Goal: Task Accomplishment & Management: Complete application form

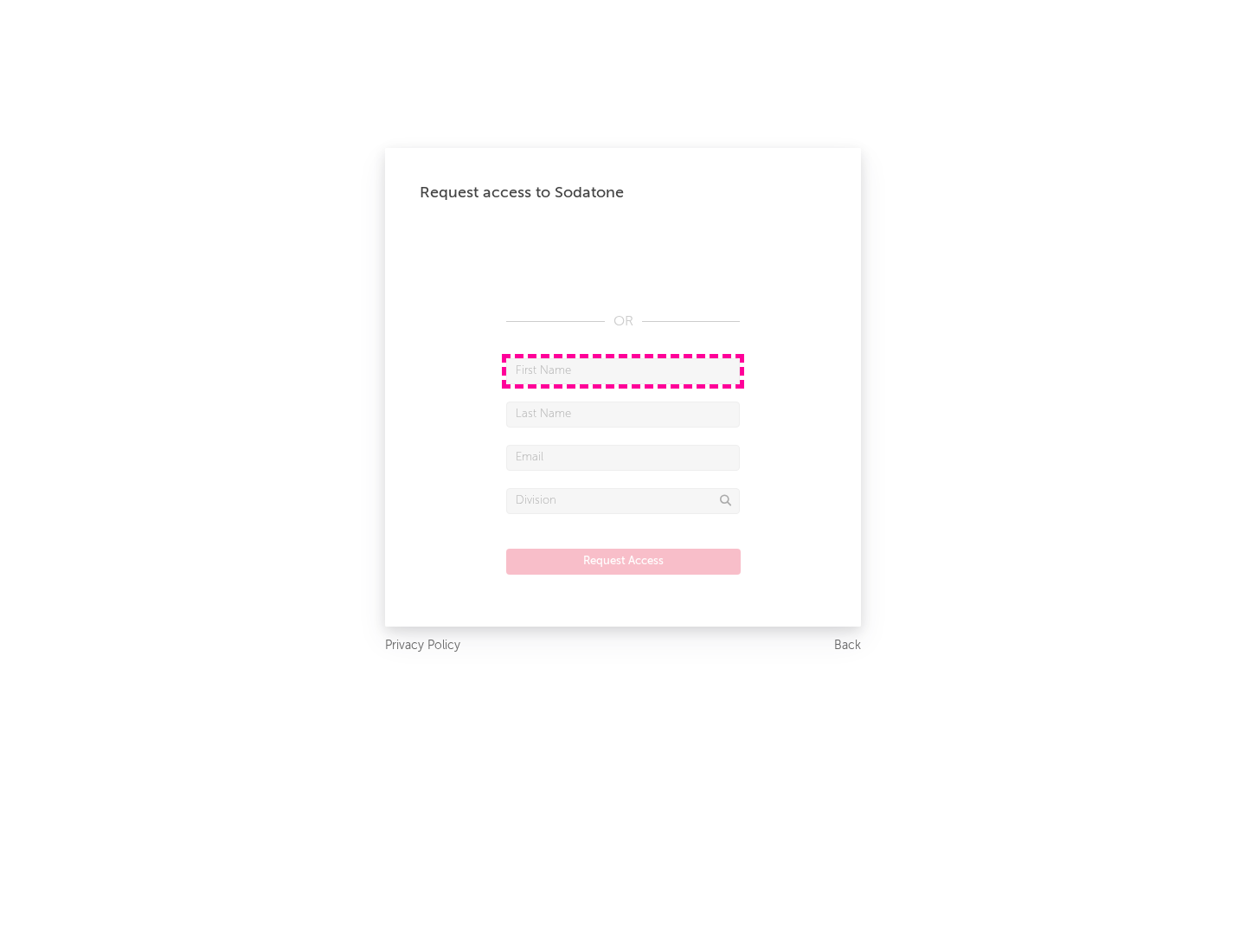
click at [623, 370] on input "text" at bounding box center [623, 371] width 234 height 26
type input "[PERSON_NAME]"
click at [623, 413] on input "text" at bounding box center [623, 414] width 234 height 26
type input "[PERSON_NAME]"
click at [623, 457] on input "text" at bounding box center [623, 458] width 234 height 26
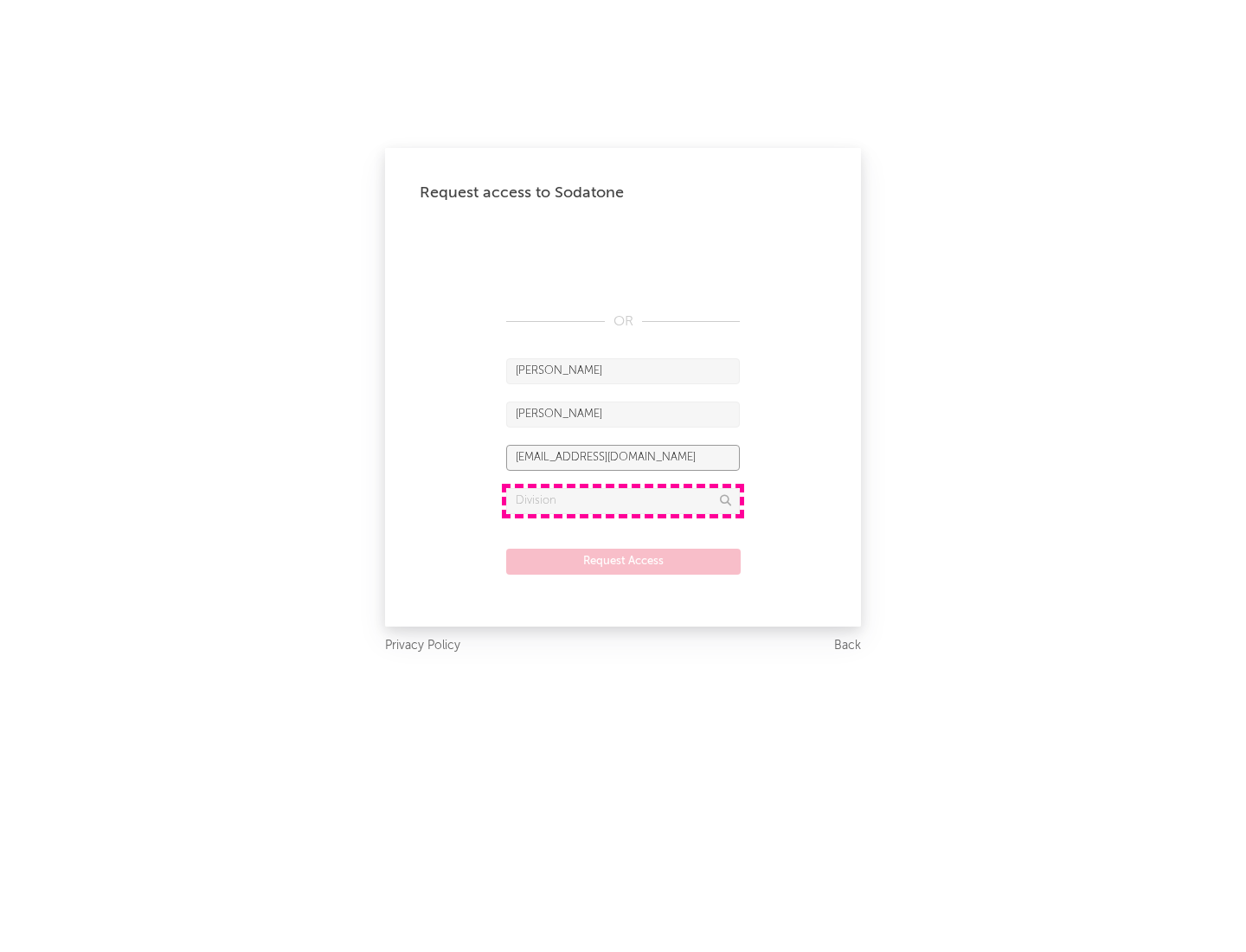
type input "[EMAIL_ADDRESS][DOMAIN_NAME]"
click at [623, 500] on input "text" at bounding box center [623, 501] width 234 height 26
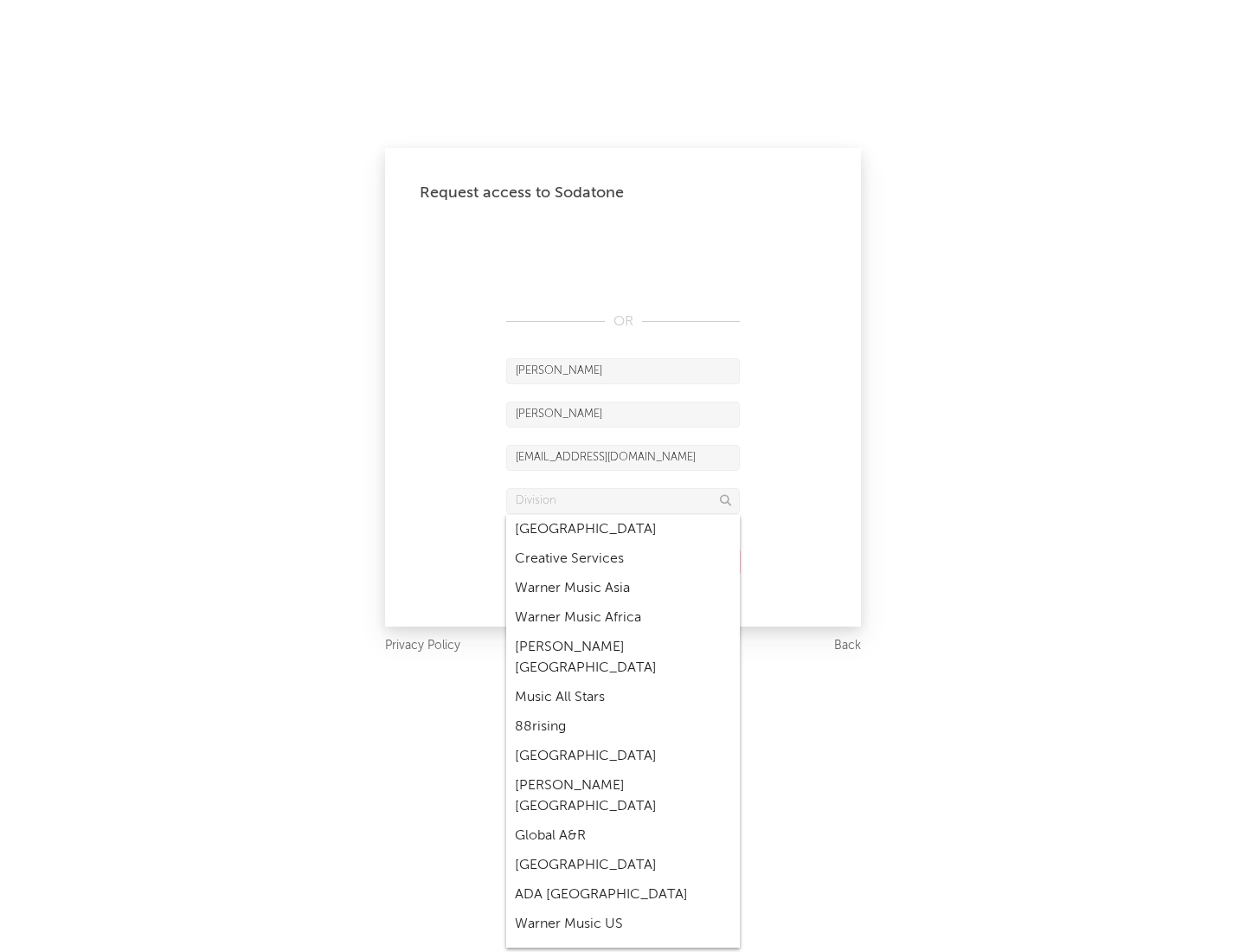
click at [623, 682] on div "Music All Stars" at bounding box center [623, 697] width 234 height 30
type input "Music All Stars"
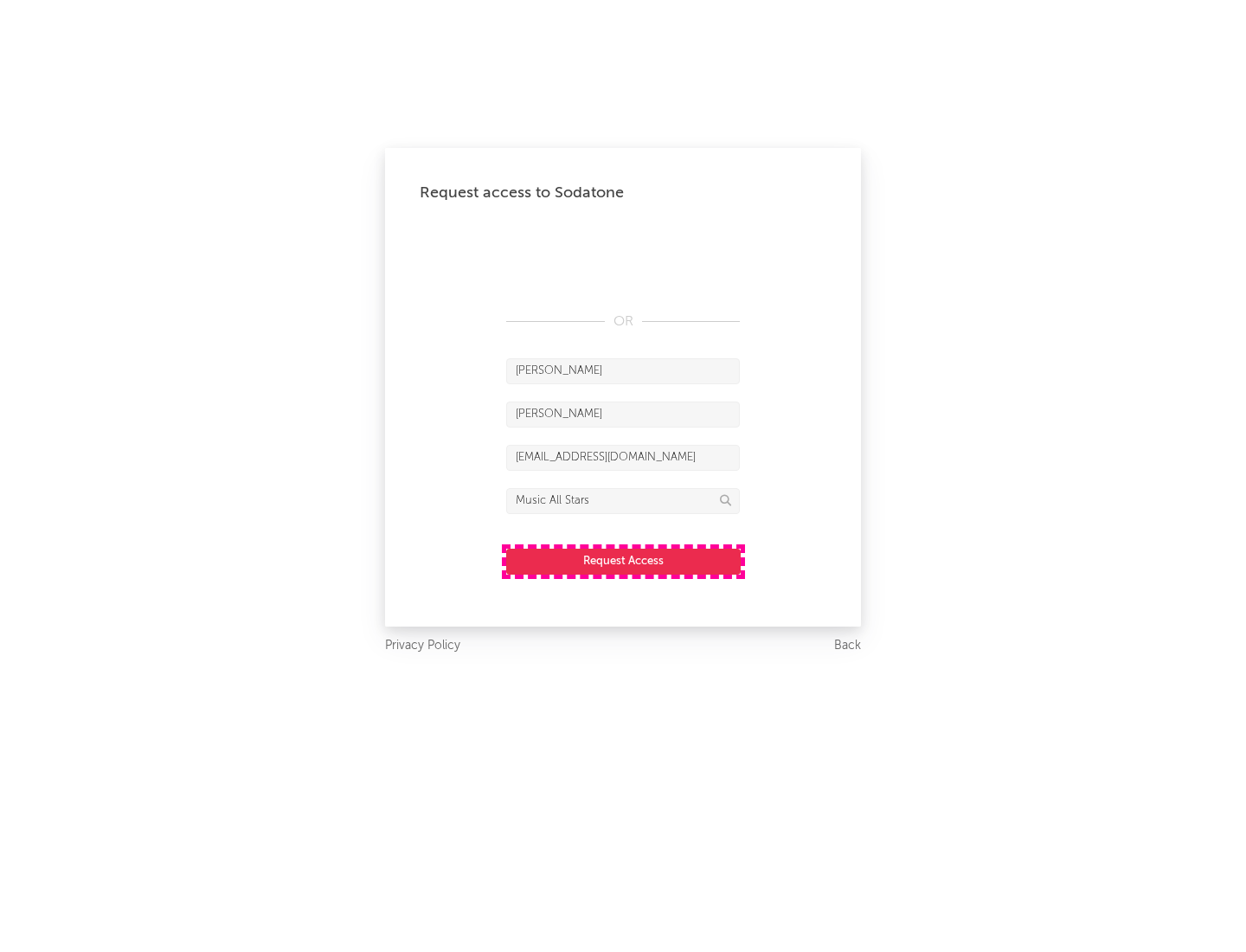
click at [623, 560] on button "Request Access" at bounding box center [623, 561] width 234 height 26
